Goal: Task Accomplishment & Management: Manage account settings

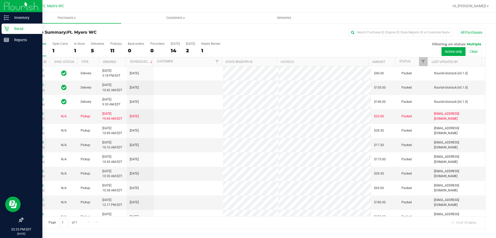
click at [12, 31] on p "Retail" at bounding box center [24, 29] width 31 height 6
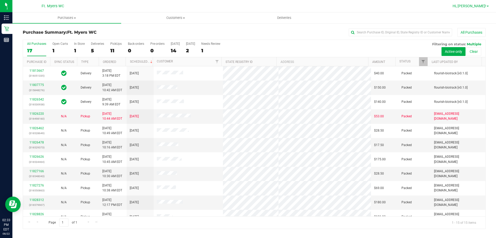
click at [476, 8] on link "Hi, [PERSON_NAME]!" at bounding box center [471, 5] width 40 height 5
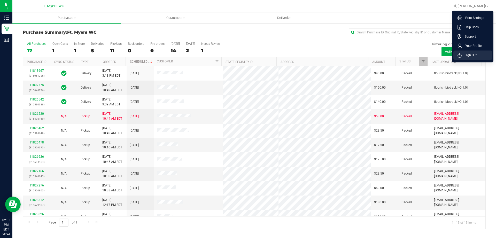
click at [460, 57] on icon at bounding box center [460, 55] width 4 height 5
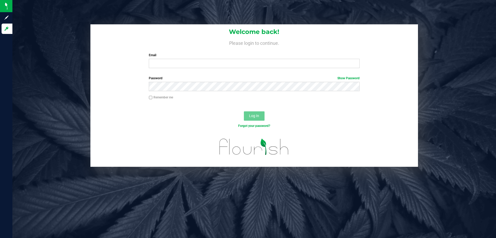
click at [166, 77] on label "Password Show Password" at bounding box center [254, 78] width 211 height 5
click at [175, 61] on input "Email" at bounding box center [254, 63] width 211 height 9
type input "[EMAIL_ADDRESS][DOMAIN_NAME]"
click at [244, 111] on button "Log In" at bounding box center [254, 115] width 21 height 9
